Goal: Task Accomplishment & Management: Manage account settings

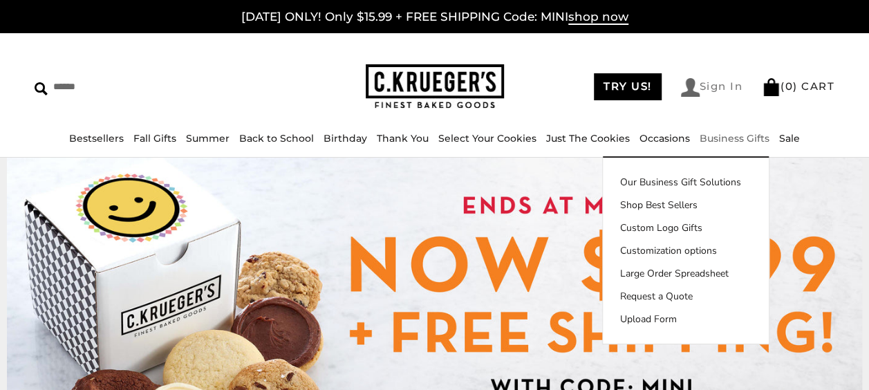
click at [723, 84] on link "Sign In" at bounding box center [712, 87] width 62 height 19
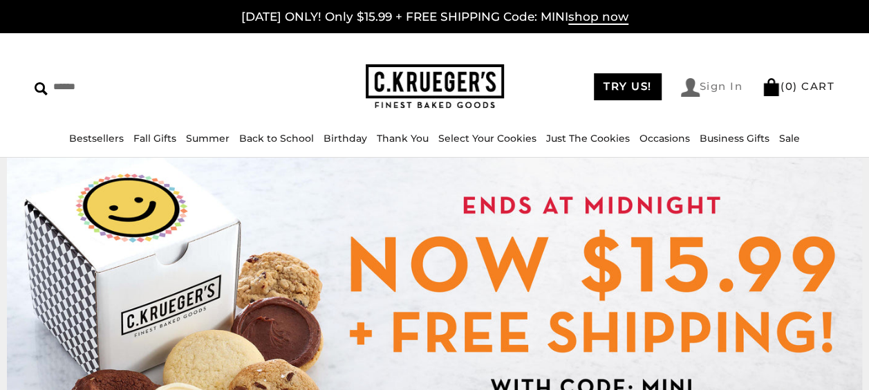
click at [727, 82] on link "Sign In" at bounding box center [712, 87] width 62 height 19
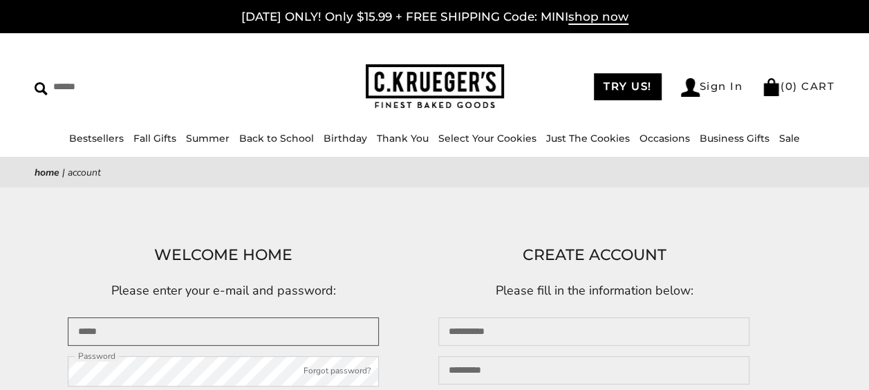
click at [347, 334] on input "Email" at bounding box center [223, 331] width 311 height 28
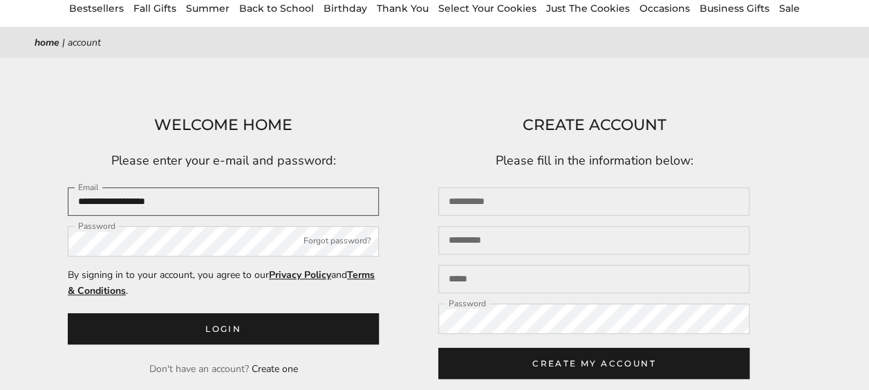
scroll to position [131, 0]
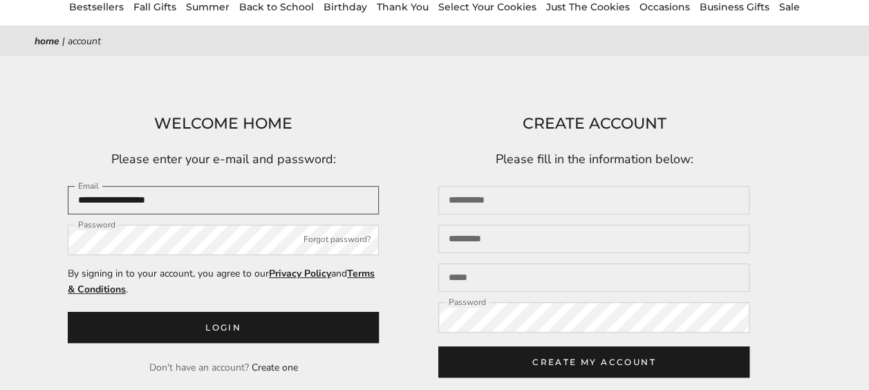
type input "**********"
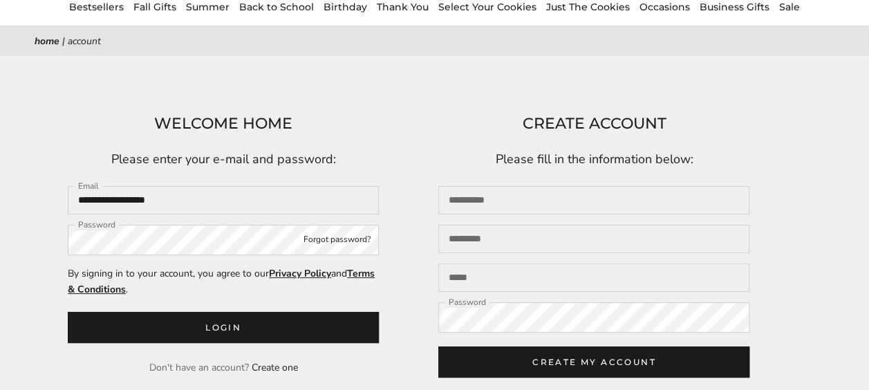
click at [361, 242] on button "Forgot password?" at bounding box center [336, 240] width 67 height 14
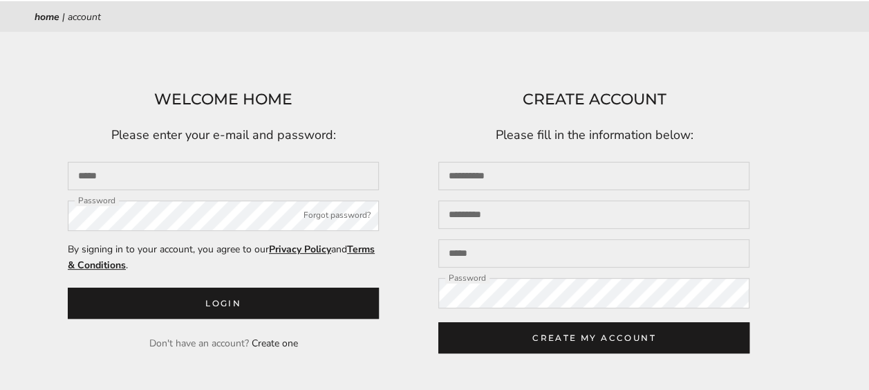
scroll to position [162, 0]
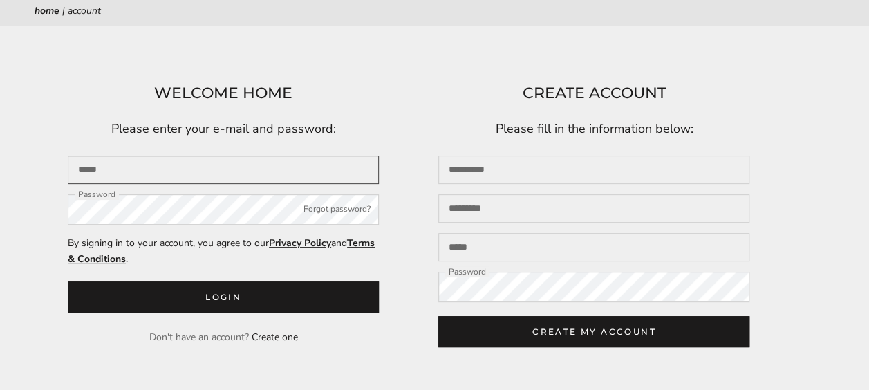
click at [334, 158] on input "Email" at bounding box center [223, 169] width 311 height 28
type input "**********"
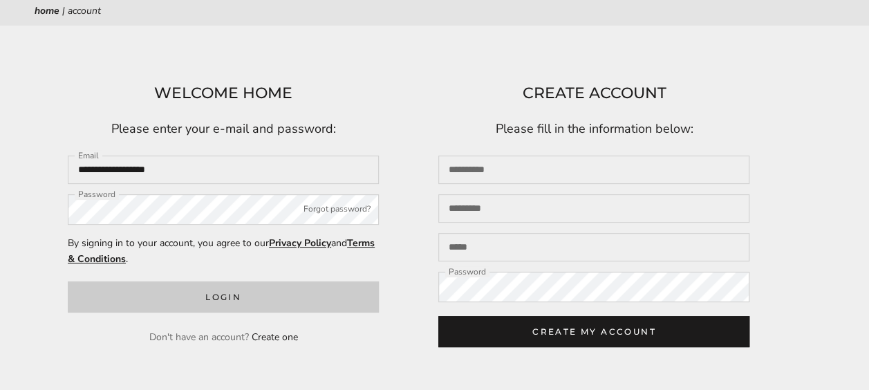
click at [247, 292] on button "Login" at bounding box center [223, 296] width 311 height 31
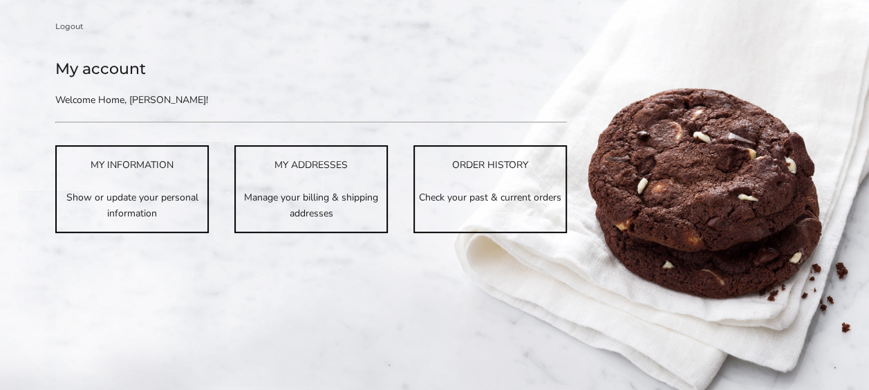
scroll to position [217, 0]
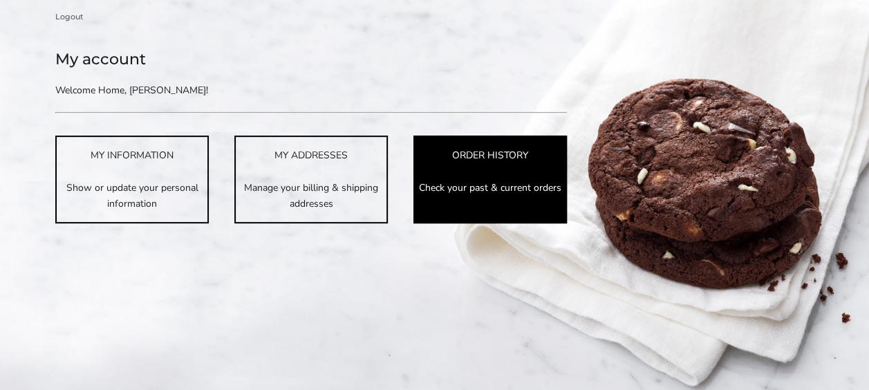
click at [497, 180] on p "Check your past & current orders" at bounding box center [490, 188] width 151 height 16
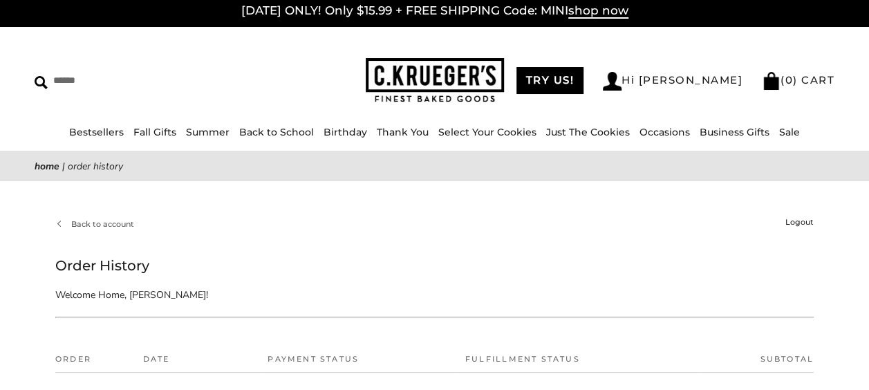
click at [795, 224] on link "Logout" at bounding box center [799, 222] width 28 height 12
